Goal: Information Seeking & Learning: Learn about a topic

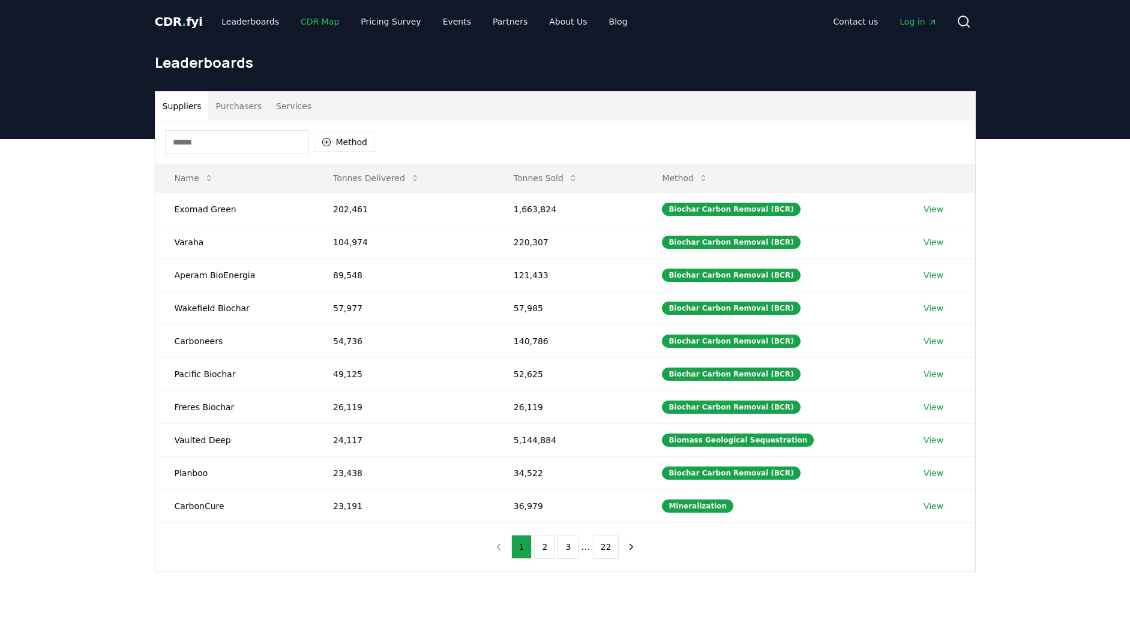
click at [304, 23] on link "CDR Map" at bounding box center [320, 22] width 58 height 22
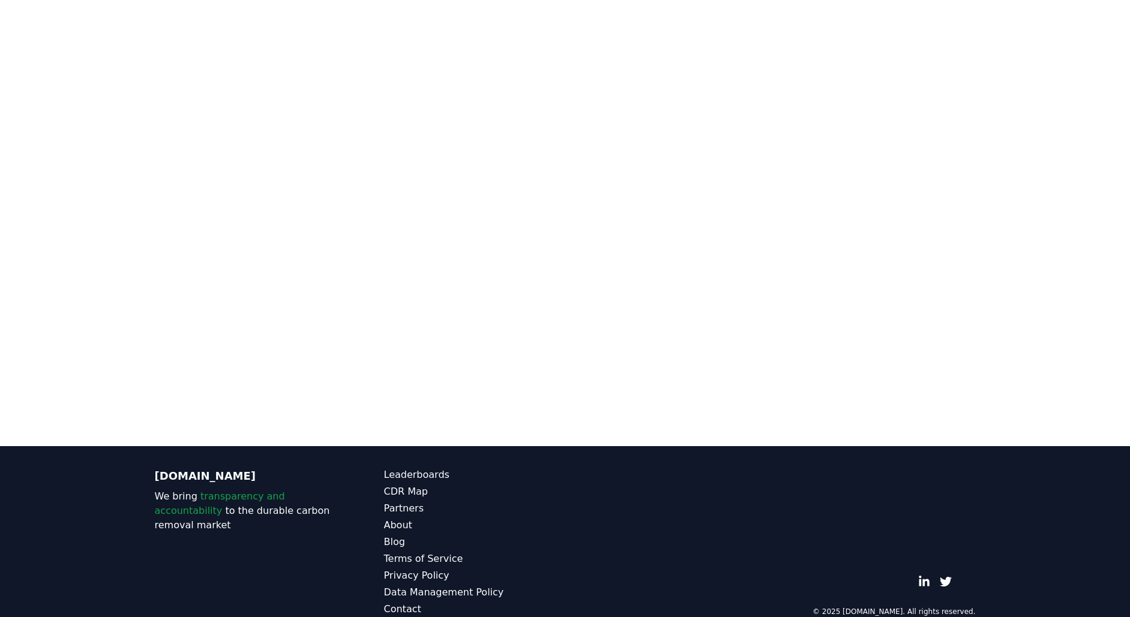
scroll to position [368, 0]
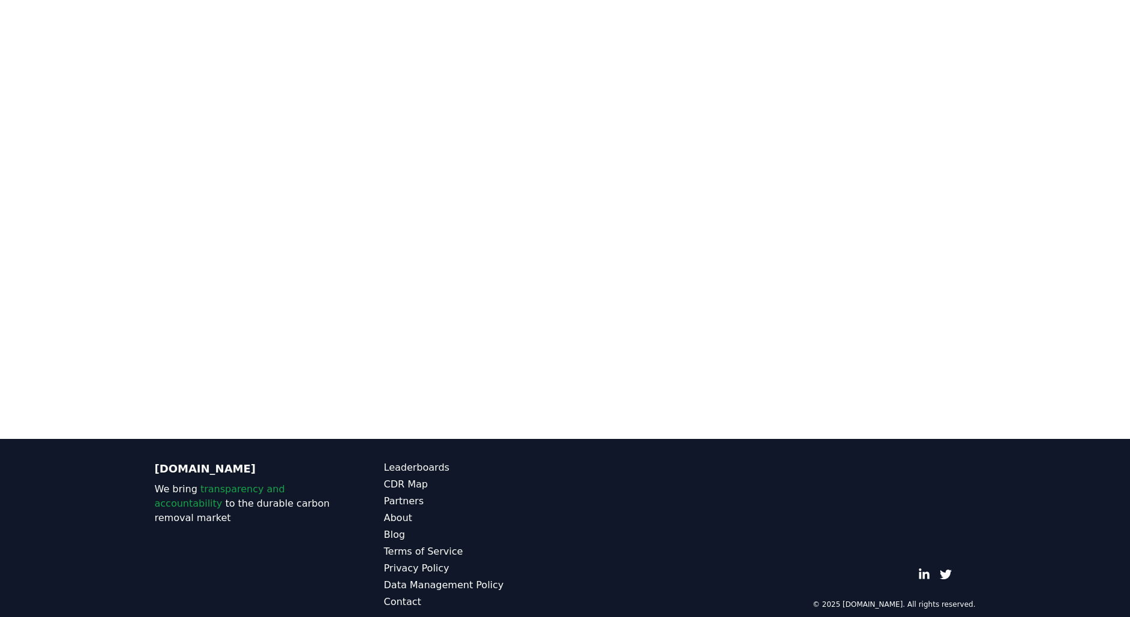
click at [1021, 168] on div at bounding box center [565, 122] width 1130 height 600
drag, startPoint x: 1071, startPoint y: 172, endPoint x: 1084, endPoint y: 199, distance: 30.1
click at [1084, 199] on div at bounding box center [565, 122] width 1130 height 600
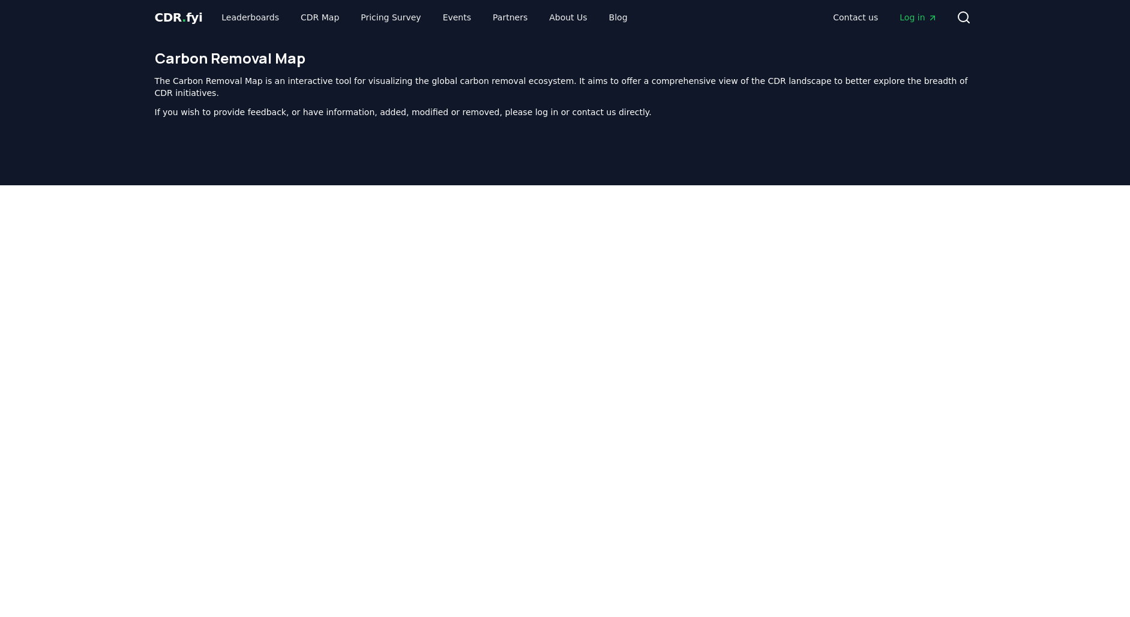
scroll to position [0, 0]
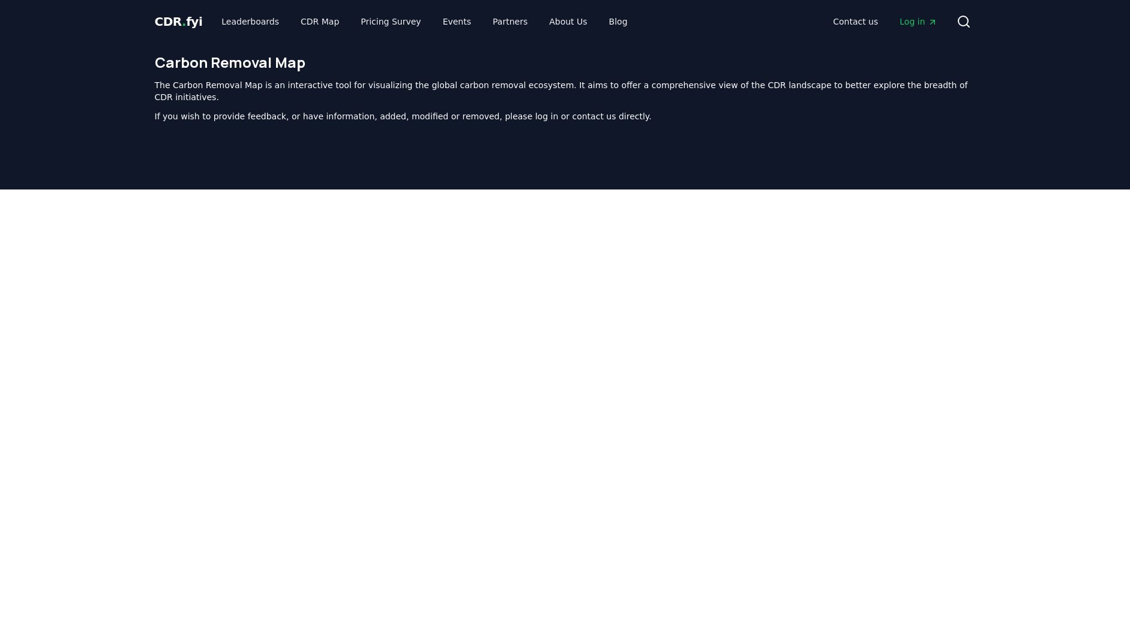
drag, startPoint x: 1074, startPoint y: 261, endPoint x: 1060, endPoint y: 208, distance: 55.1
click at [1060, 208] on div at bounding box center [565, 490] width 1130 height 600
click at [244, 20] on link "Leaderboards" at bounding box center [250, 22] width 77 height 22
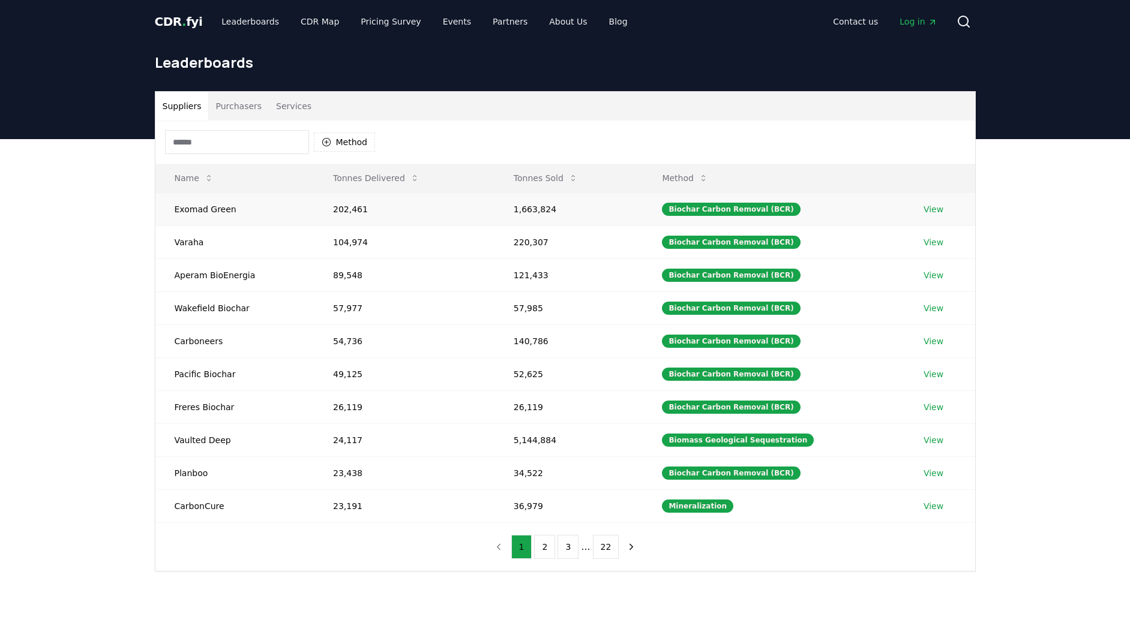
click at [226, 212] on td "Exomad Green" at bounding box center [234, 209] width 158 height 33
click at [172, 212] on td "Exomad Green" at bounding box center [234, 209] width 158 height 33
click at [187, 210] on td "Exomad Green" at bounding box center [234, 209] width 158 height 33
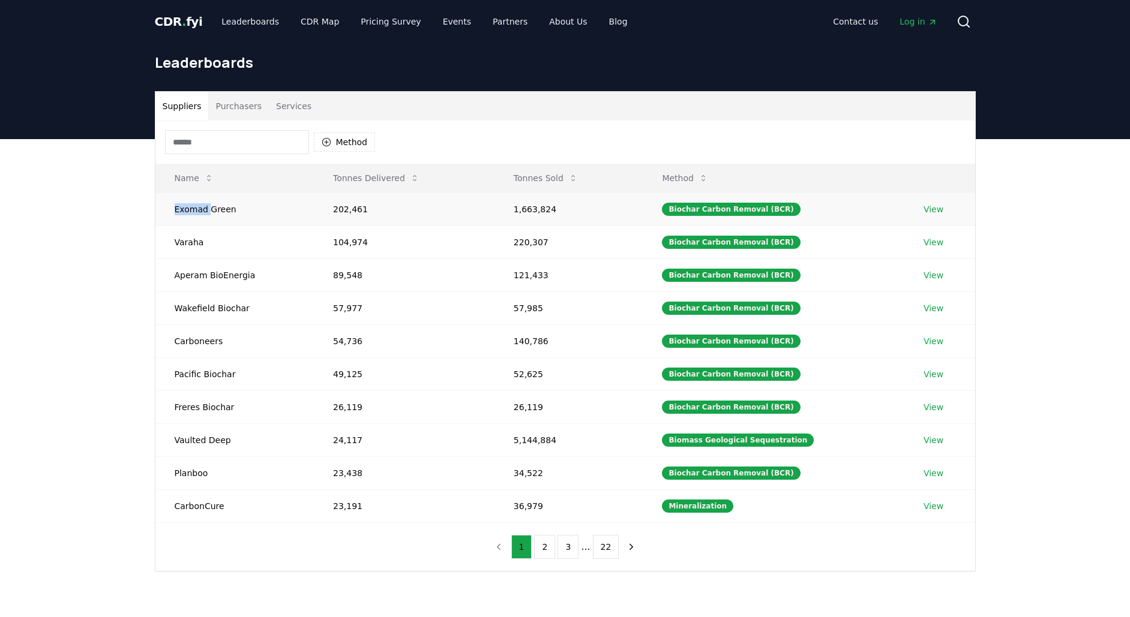
click at [187, 210] on td "Exomad Green" at bounding box center [234, 209] width 158 height 33
copy td "Exomad Green"
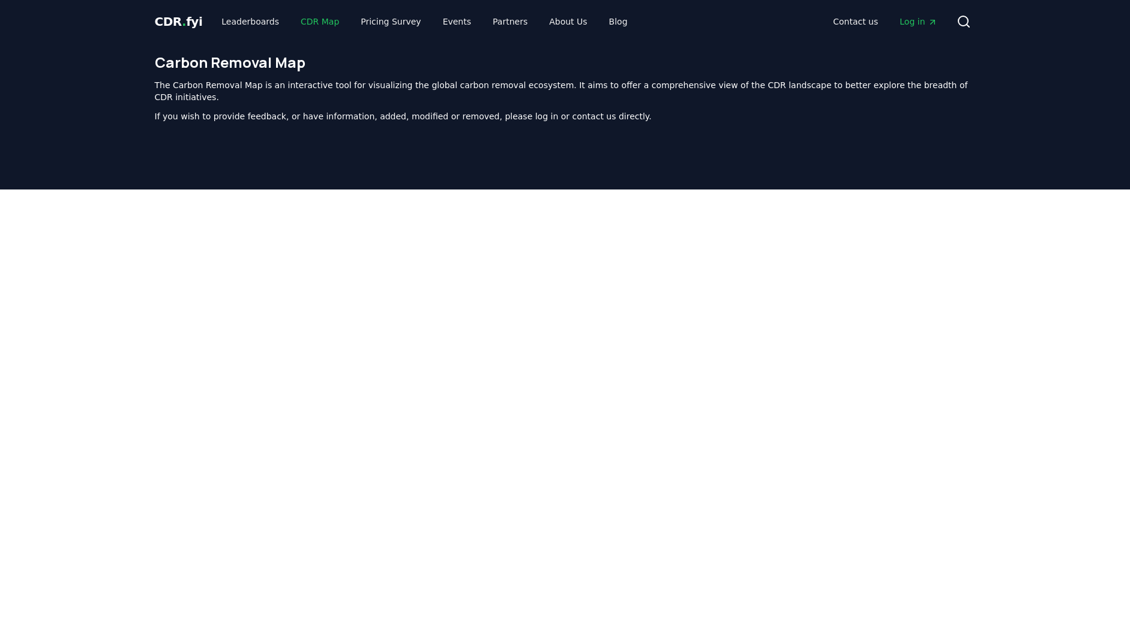
click at [313, 22] on link "CDR Map" at bounding box center [320, 22] width 58 height 22
click at [319, 22] on link "CDR Map" at bounding box center [320, 22] width 58 height 22
click at [308, 29] on link "CDR Map" at bounding box center [320, 22] width 58 height 22
click at [314, 22] on link "CDR Map" at bounding box center [320, 22] width 58 height 22
click at [309, 22] on link "CDR Map" at bounding box center [320, 22] width 58 height 22
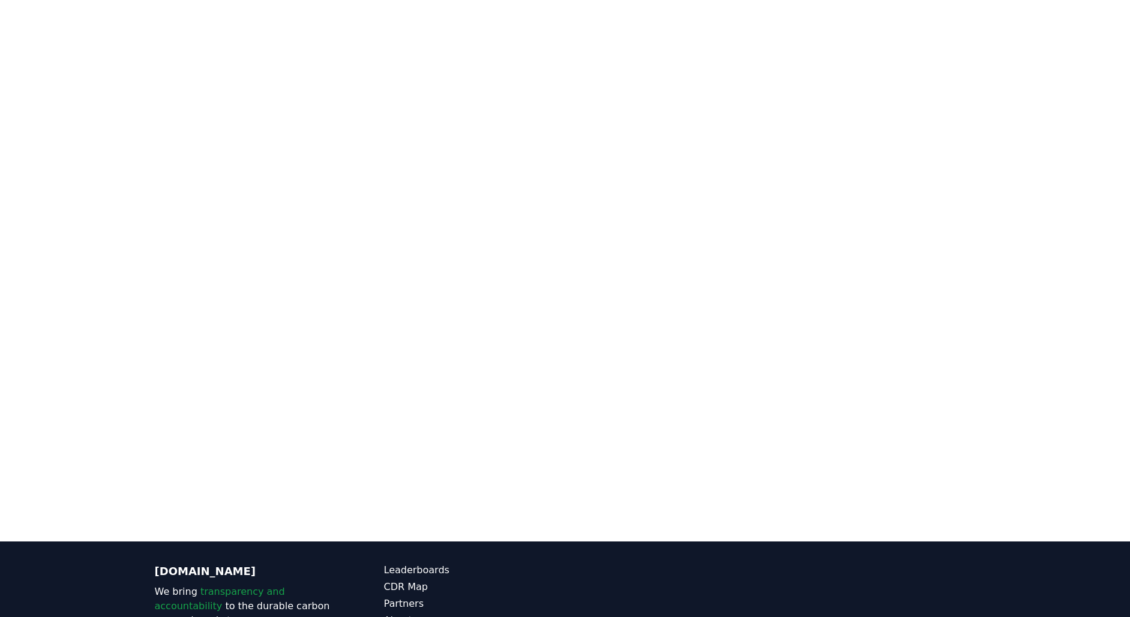
scroll to position [370, 0]
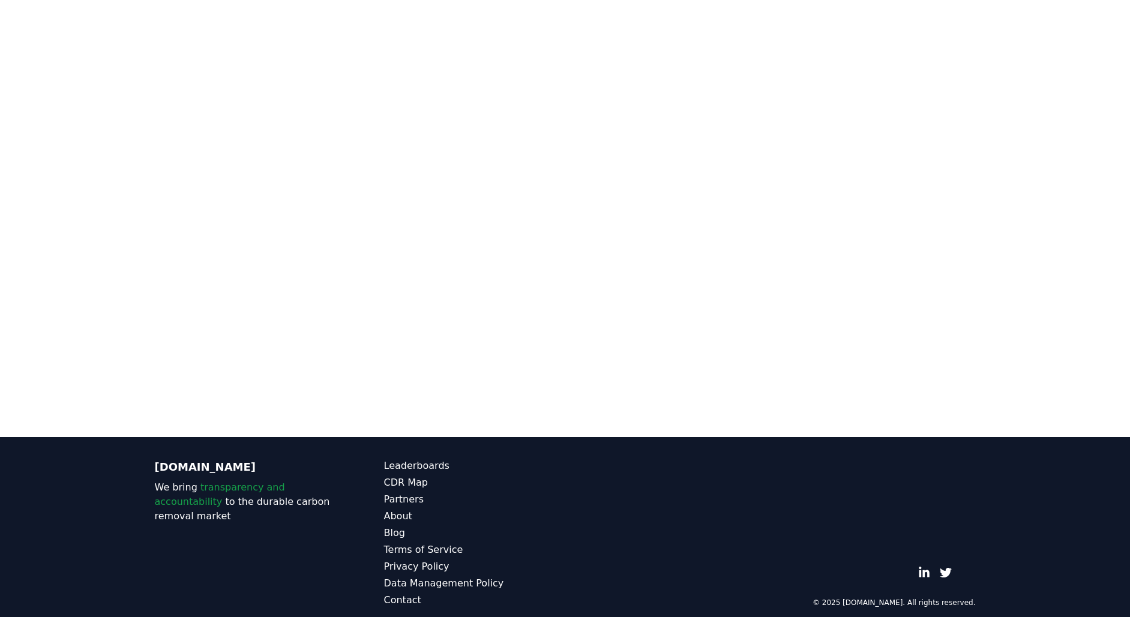
drag, startPoint x: 1043, startPoint y: 176, endPoint x: 1018, endPoint y: 247, distance: 74.9
click at [1018, 247] on div at bounding box center [565, 120] width 1130 height 600
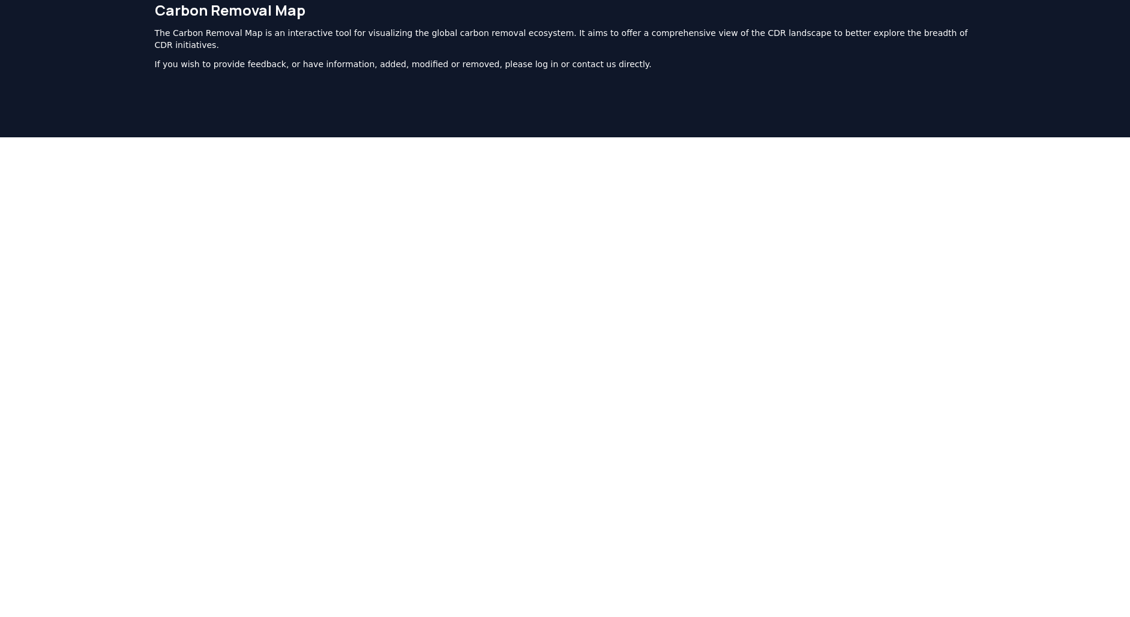
scroll to position [0, 0]
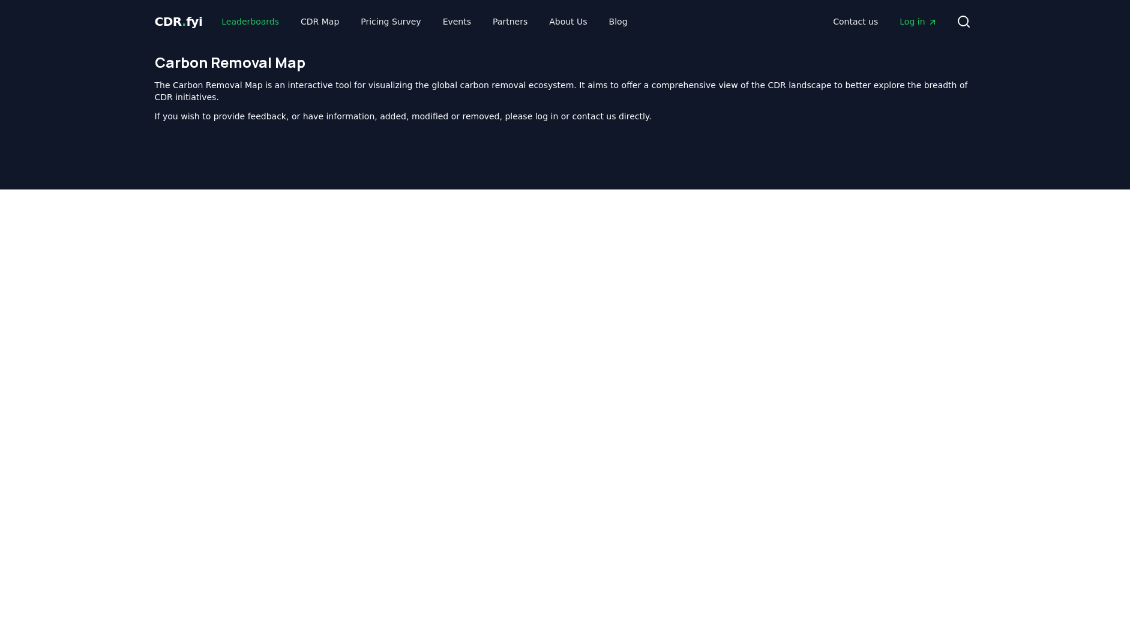
click at [253, 19] on link "Leaderboards" at bounding box center [250, 22] width 77 height 22
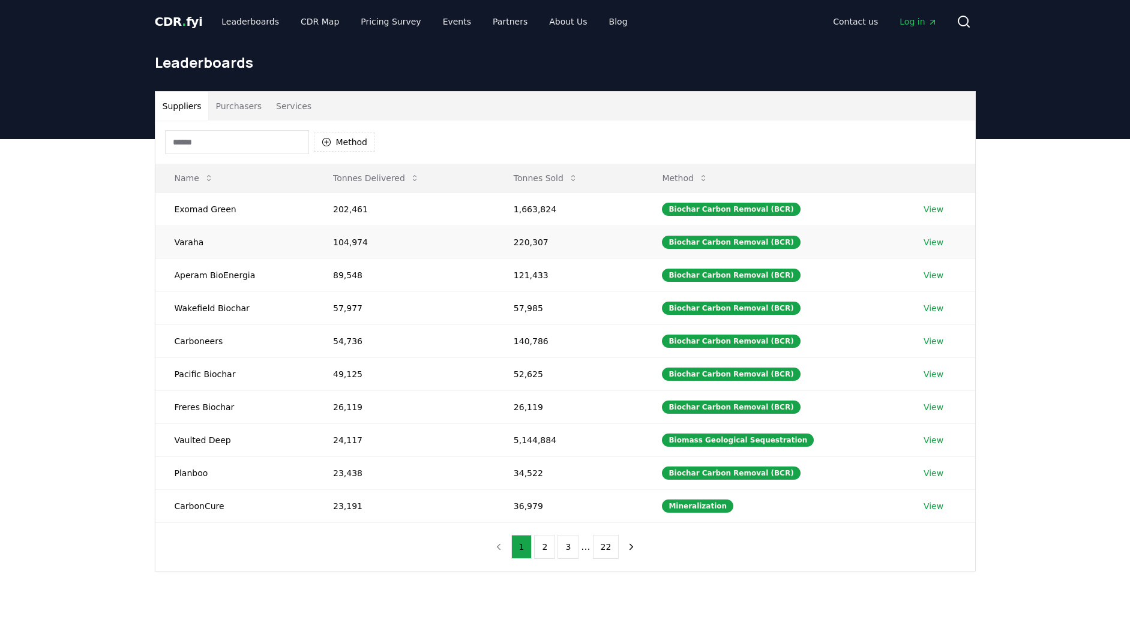
click at [188, 241] on td "Varaha" at bounding box center [234, 242] width 158 height 33
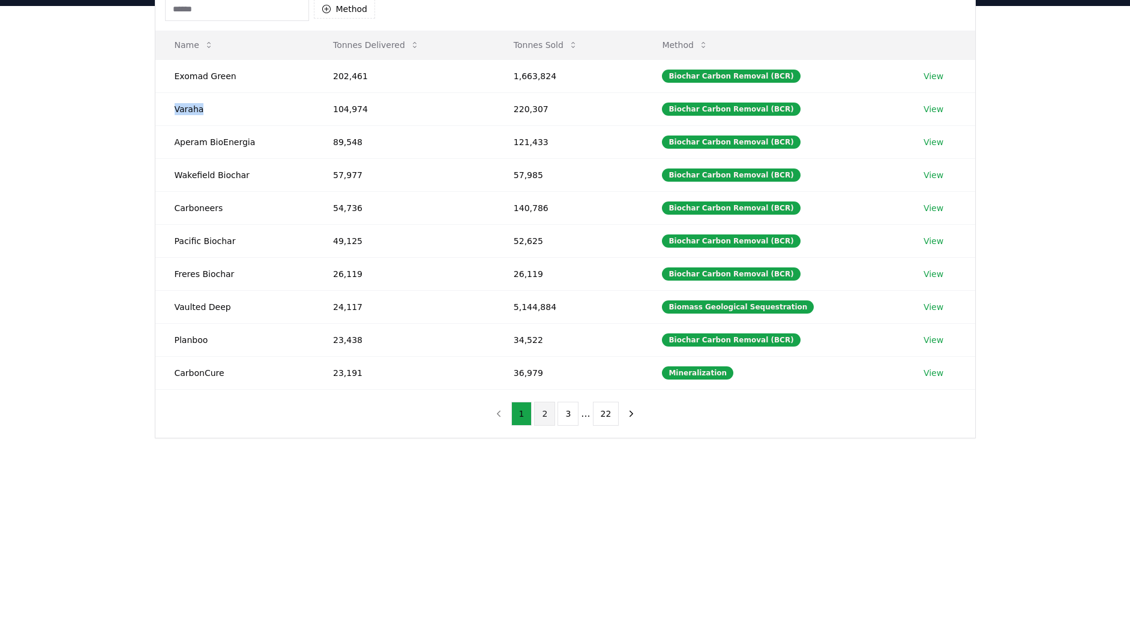
click at [545, 410] on button "2" at bounding box center [544, 414] width 21 height 24
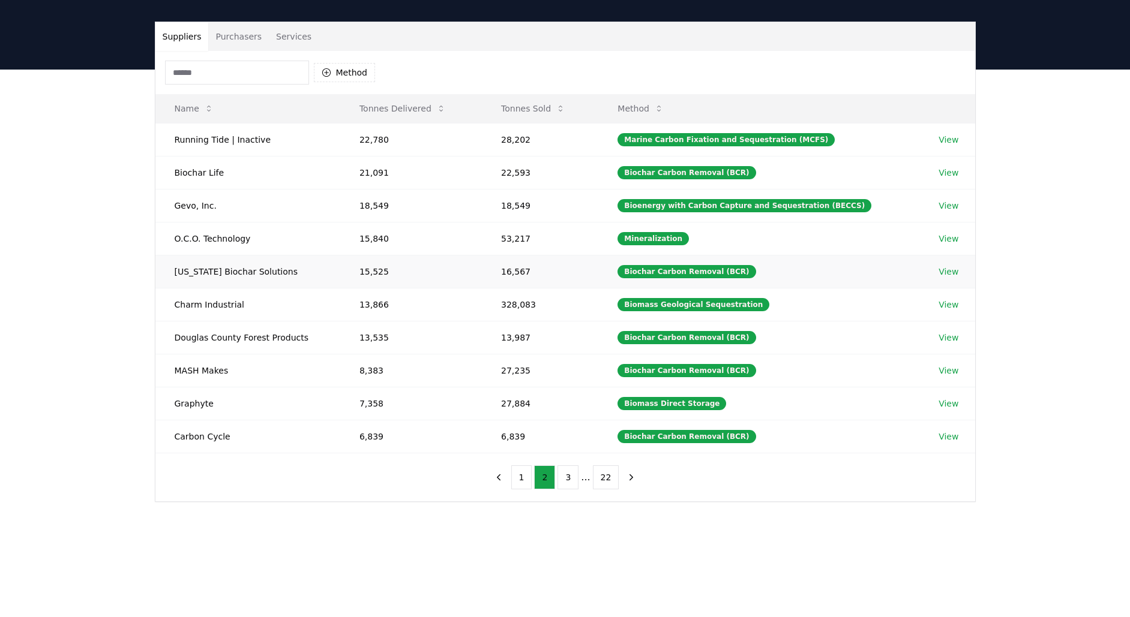
scroll to position [68, 0]
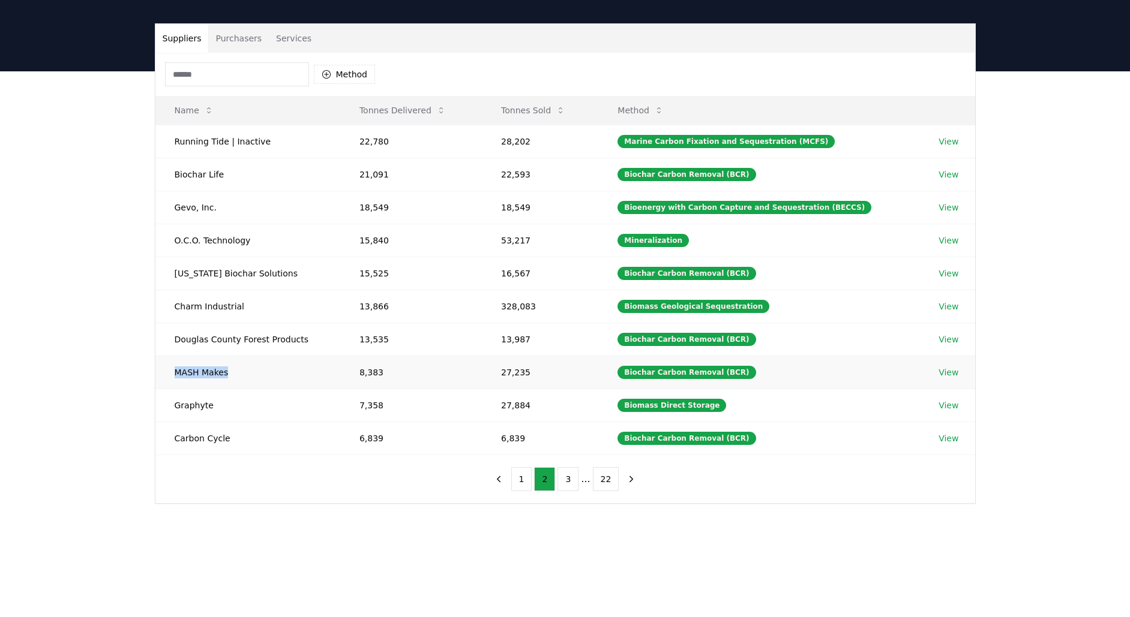
drag, startPoint x: 248, startPoint y: 368, endPoint x: 178, endPoint y: 363, distance: 70.4
click at [178, 363] on td "MASH Makes" at bounding box center [247, 372] width 185 height 33
click at [238, 213] on td "Gevo, Inc." at bounding box center [247, 207] width 185 height 33
click at [293, 274] on td "Oregon Biochar Solutions" at bounding box center [247, 273] width 185 height 33
drag, startPoint x: 226, startPoint y: 143, endPoint x: 171, endPoint y: 140, distance: 54.6
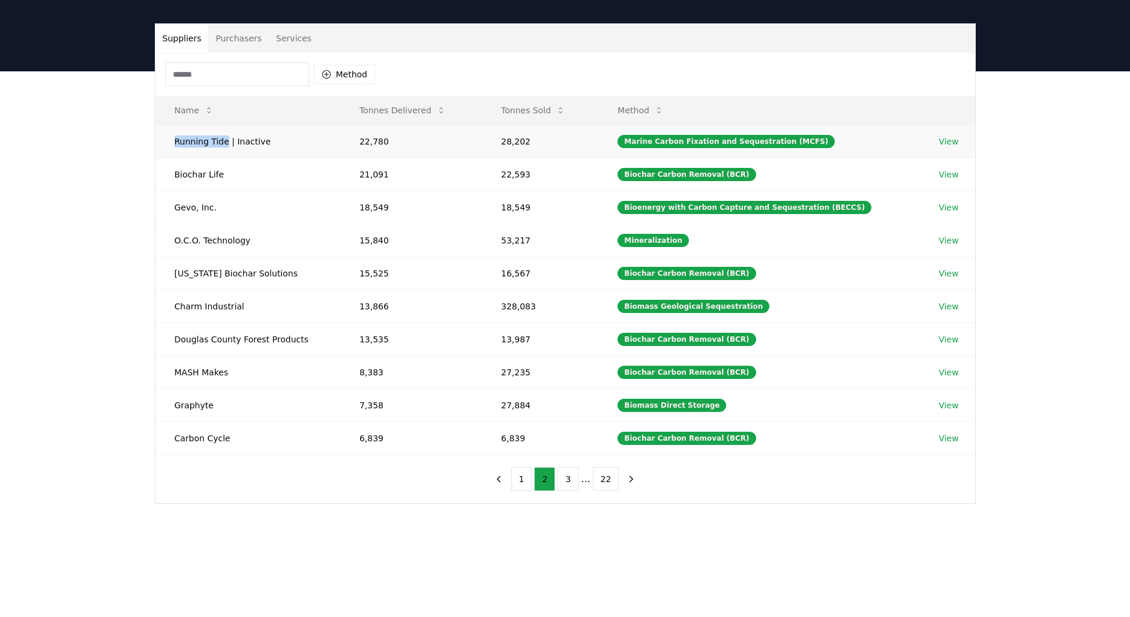
click at [171, 140] on td "Running Tide | Inactive" at bounding box center [247, 141] width 185 height 33
copy td "Running Tide"
